Goal: Task Accomplishment & Management: Use online tool/utility

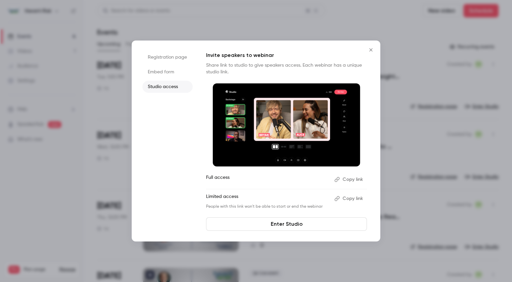
click at [370, 50] on icon "Close" at bounding box center [371, 49] width 8 height 5
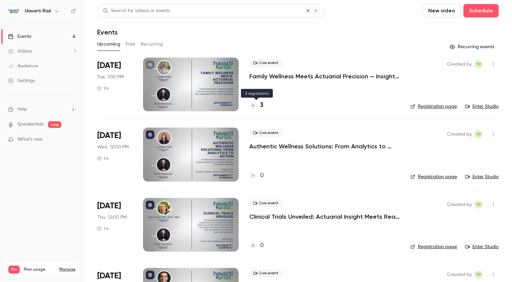
click at [260, 105] on h4 "3" at bounding box center [261, 105] width 3 height 9
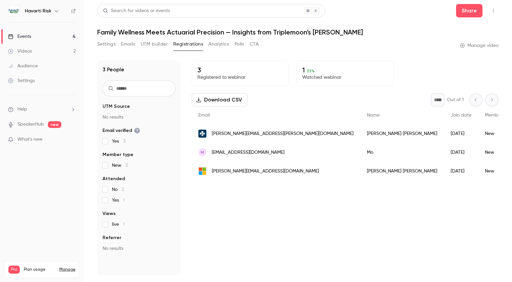
click at [104, 44] on button "Settings" at bounding box center [106, 44] width 18 height 11
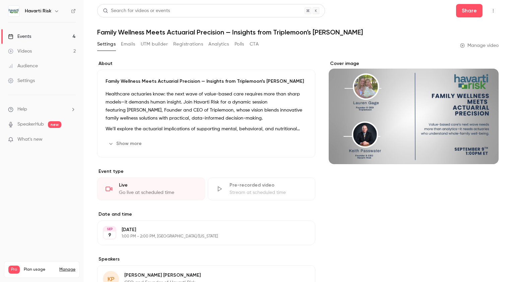
click at [476, 46] on link "Manage video" at bounding box center [479, 45] width 39 height 7
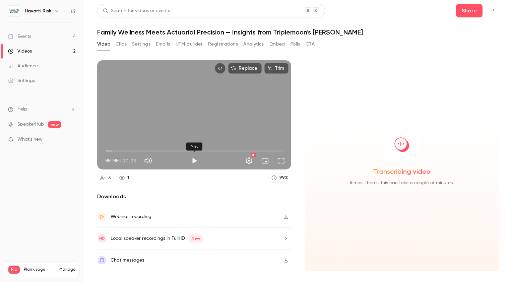
click at [193, 161] on button "Play" at bounding box center [193, 160] width 13 height 13
click at [194, 159] on button "Pause" at bounding box center [193, 160] width 13 height 13
type input "***"
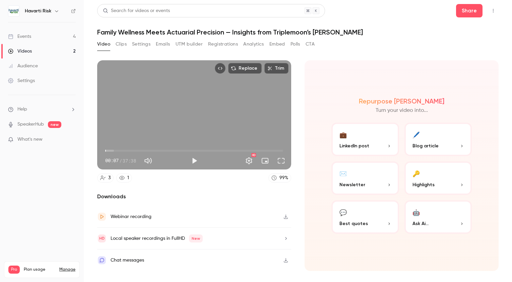
click at [284, 215] on icon "button" at bounding box center [285, 216] width 5 height 5
click at [22, 36] on div "Events" at bounding box center [19, 36] width 23 height 7
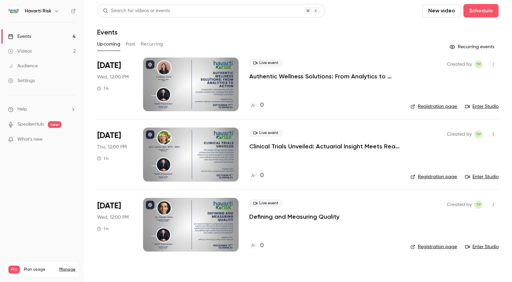
click at [315, 148] on p "Clinical Trials Unveiled: Actuarial Insight Meets Real-World Evidence" at bounding box center [324, 146] width 150 height 8
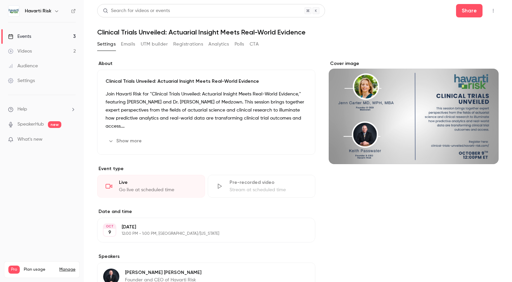
click at [490, 10] on icon "button" at bounding box center [492, 10] width 5 height 5
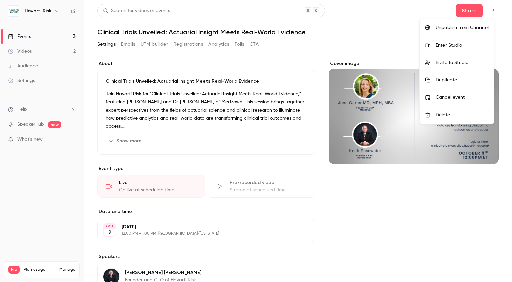
click at [450, 63] on div "Invite to Studio" at bounding box center [461, 62] width 53 height 7
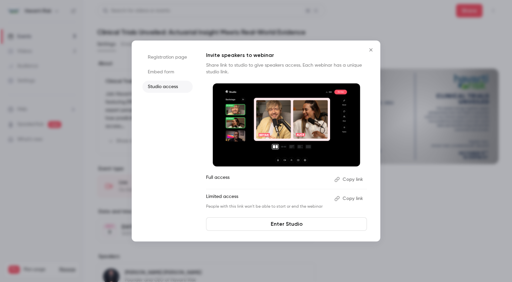
click at [343, 199] on button "Copy link" at bounding box center [348, 198] width 35 height 11
click at [371, 50] on icon "Close" at bounding box center [371, 49] width 8 height 5
